Goal: Transaction & Acquisition: Purchase product/service

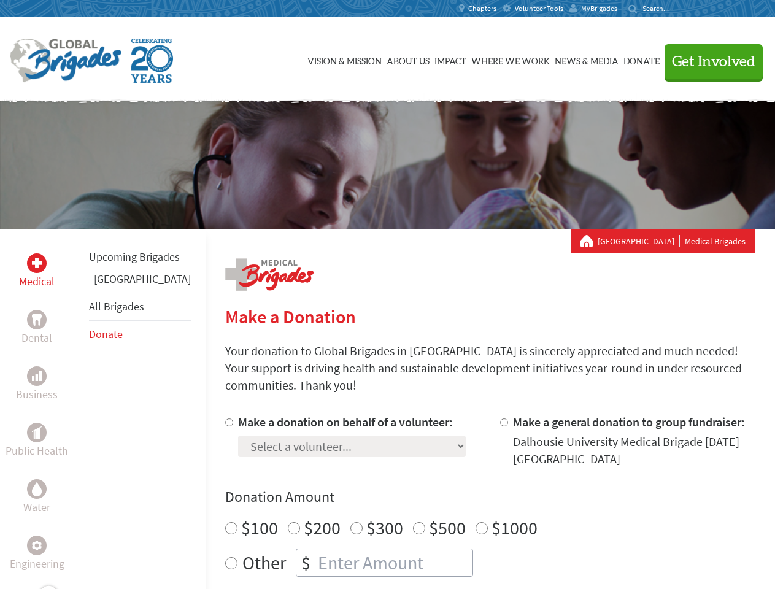
click at [677, 9] on div "Search for:" at bounding box center [652, 9] width 49 height 10
click at [708, 61] on span "Get Involved" at bounding box center [713, 62] width 83 height 15
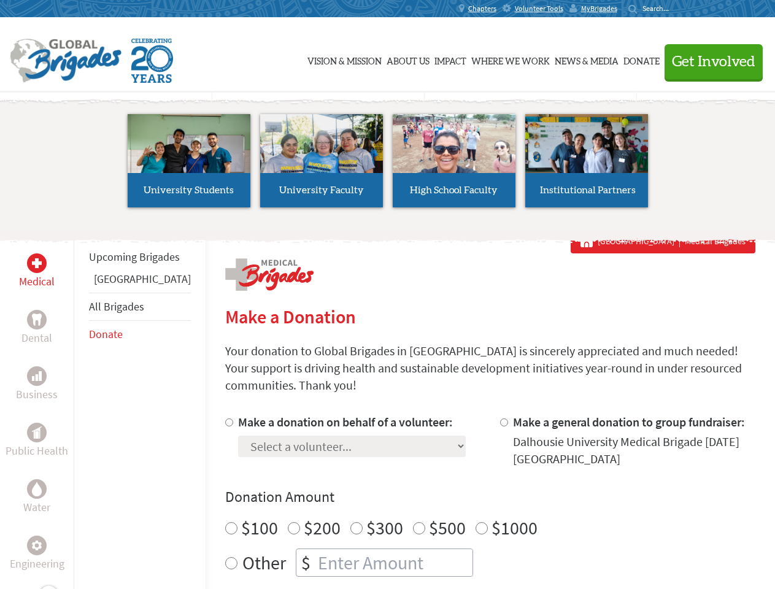
click at [388, 165] on li "High School Faculty" at bounding box center [454, 160] width 132 height 113
click at [81, 408] on div "Upcoming Brigades Ghana All Brigades Donate" at bounding box center [140, 523] width 132 height 589
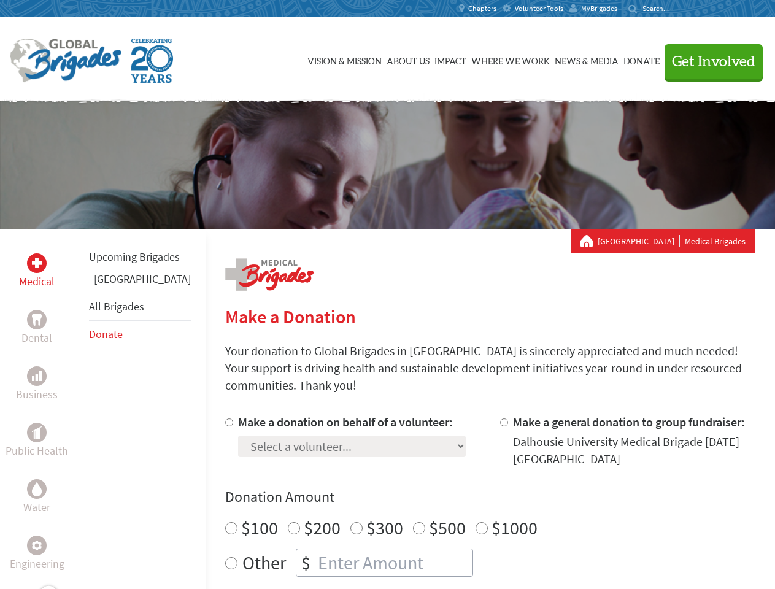
click at [469, 492] on div "Donation Amount $100 $200 $300 $500 $1000 Other $" at bounding box center [490, 532] width 530 height 90
click at [225, 418] on input "Make a donation on behalf of a volunteer:" at bounding box center [229, 422] width 8 height 8
radio input "true"
click at [500, 418] on input "Make a general donation to group fundraiser:" at bounding box center [504, 422] width 8 height 8
radio input "true"
